Goal: Transaction & Acquisition: Purchase product/service

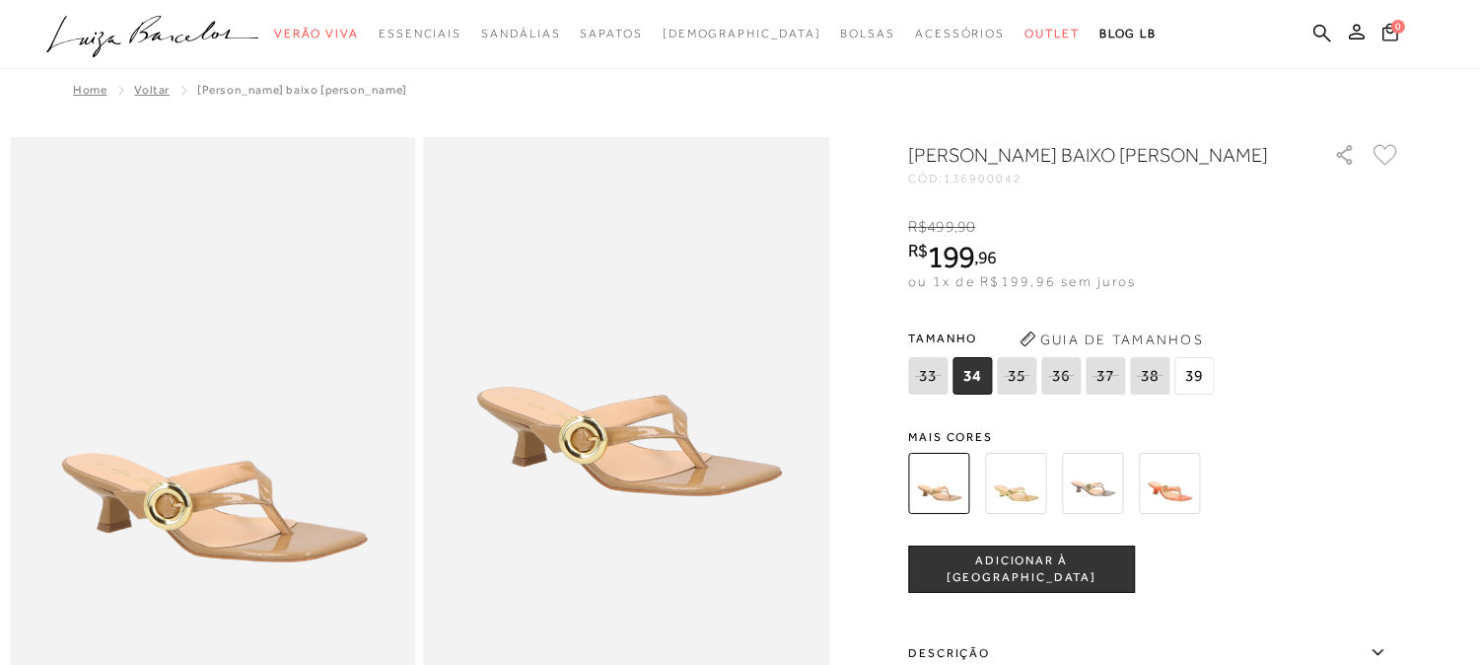
click at [980, 394] on span "34" at bounding box center [972, 375] width 39 height 37
click at [1203, 394] on span "39" at bounding box center [1193, 375] width 39 height 37
click at [972, 394] on span "34" at bounding box center [972, 375] width 39 height 37
click at [1027, 587] on span "ADICIONAR À [GEOGRAPHIC_DATA]" at bounding box center [1021, 569] width 225 height 35
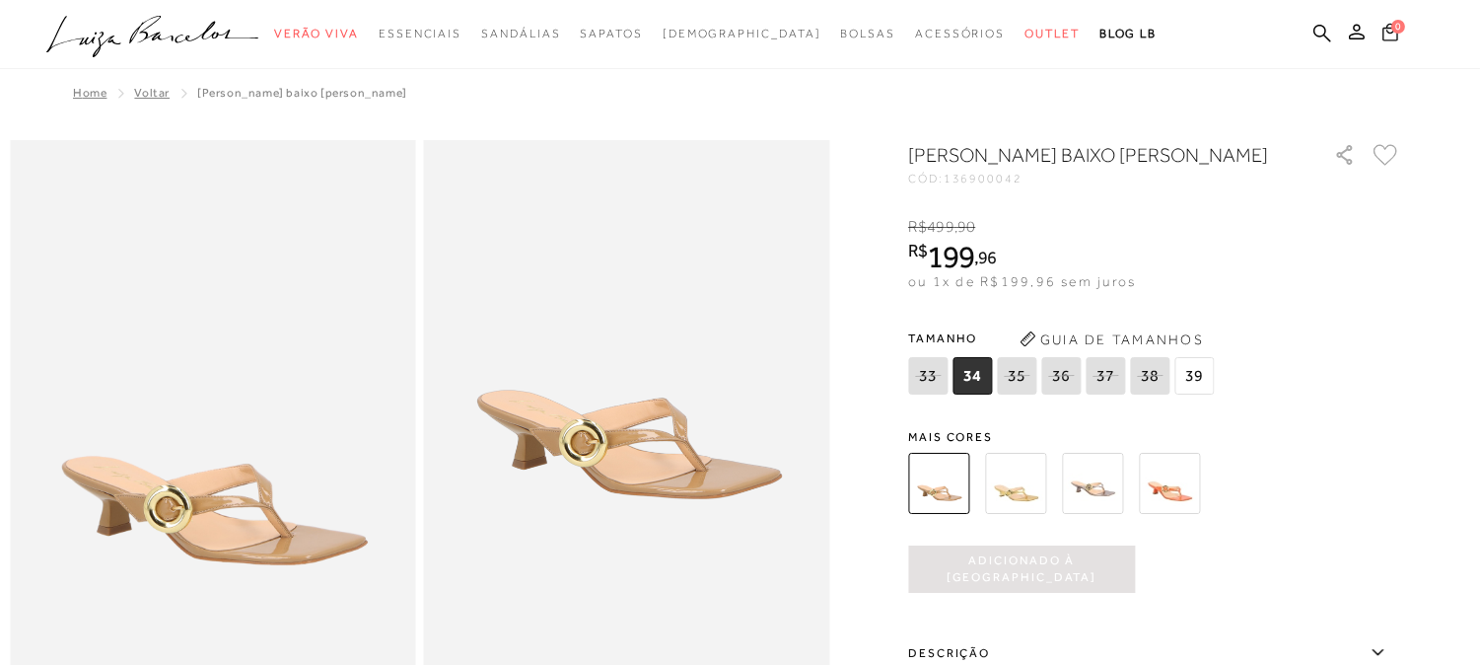
click at [1392, 35] on icon at bounding box center [1391, 32] width 16 height 19
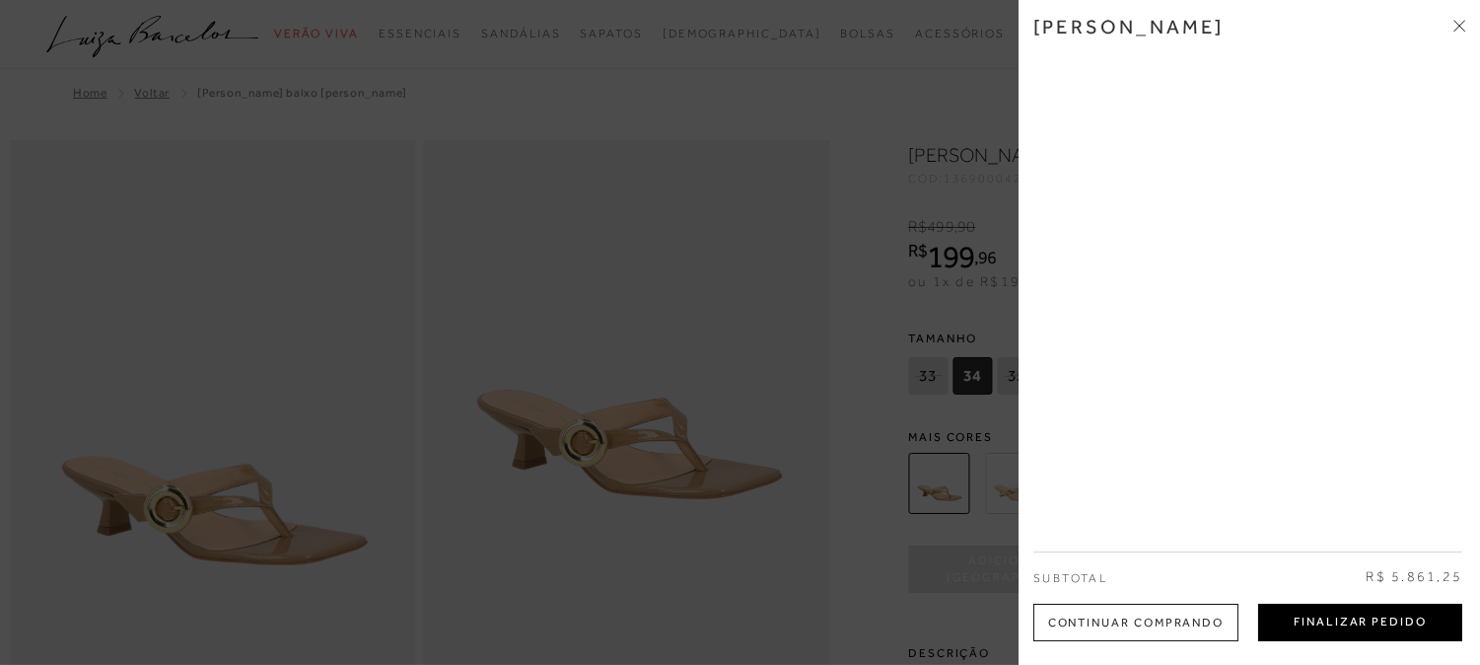
click at [1306, 618] on button "Finalizar Pedido" at bounding box center [1360, 622] width 204 height 37
